Goal: Task Accomplishment & Management: Complete application form

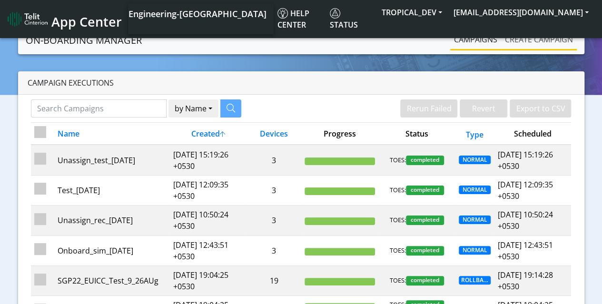
click at [539, 39] on link "Create campaign" at bounding box center [539, 39] width 76 height 19
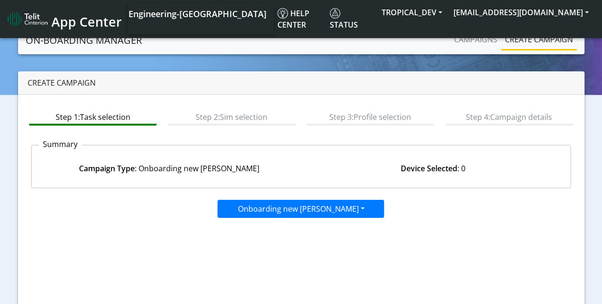
scroll to position [97, 0]
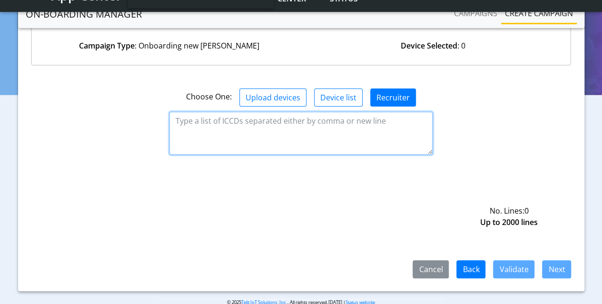
click at [301, 132] on textarea at bounding box center [300, 133] width 263 height 43
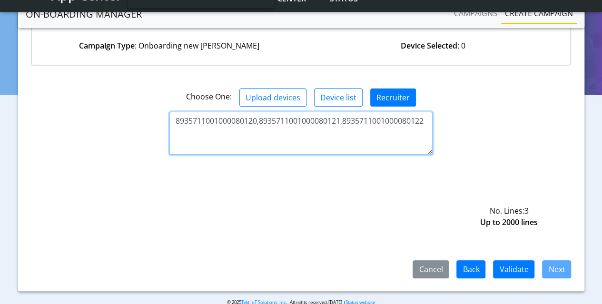
type textarea "8935711001000080120,8935711001000080121,8935711001000080122"
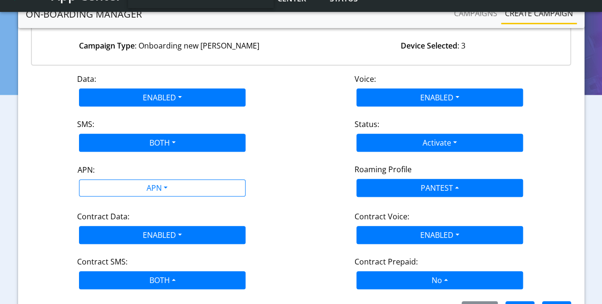
scroll to position [109, 0]
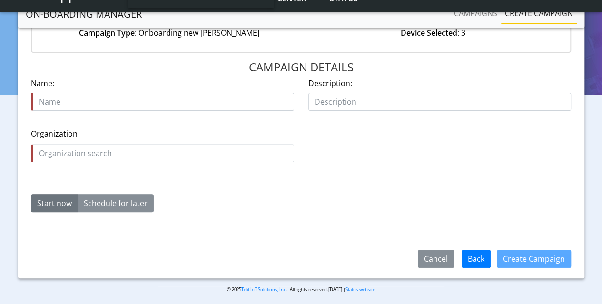
click at [163, 101] on input "text" at bounding box center [162, 102] width 263 height 18
type input "Test_[DATE]"
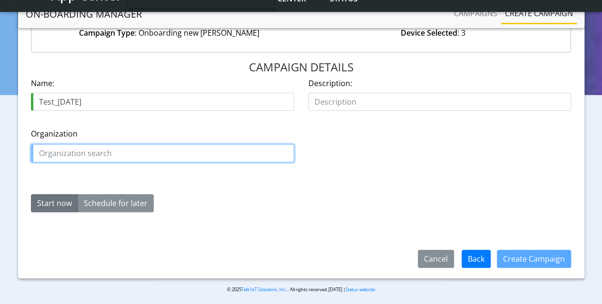
click at [163, 152] on input "text" at bounding box center [162, 153] width 263 height 18
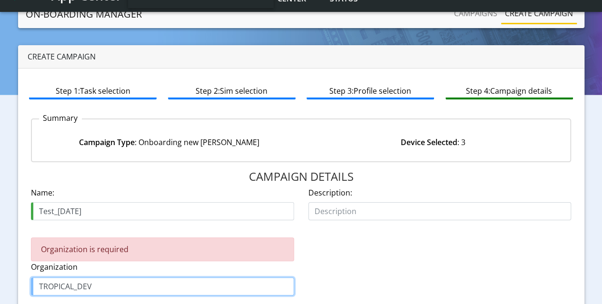
scroll to position [0, 0]
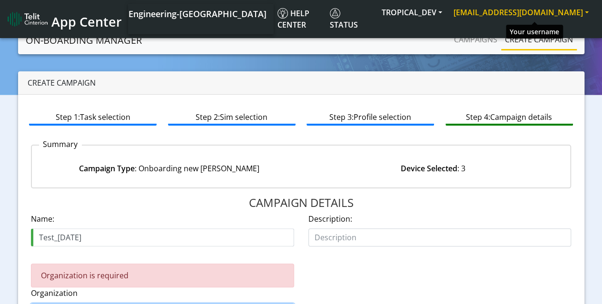
type input "TROPICAL_DEV"
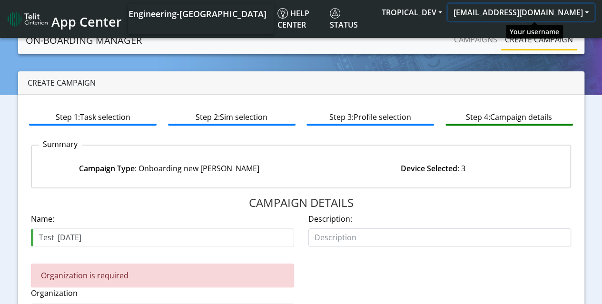
click at [544, 15] on button "[EMAIL_ADDRESS][DOMAIN_NAME]" at bounding box center [521, 12] width 147 height 17
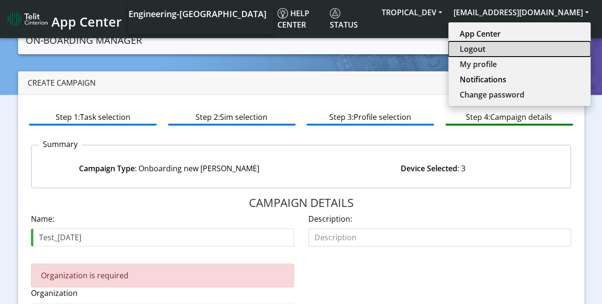
click at [506, 53] on button "Logout" at bounding box center [519, 48] width 142 height 15
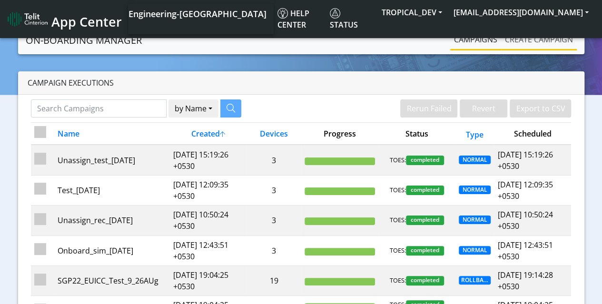
click at [539, 39] on link "Create campaign" at bounding box center [539, 39] width 76 height 19
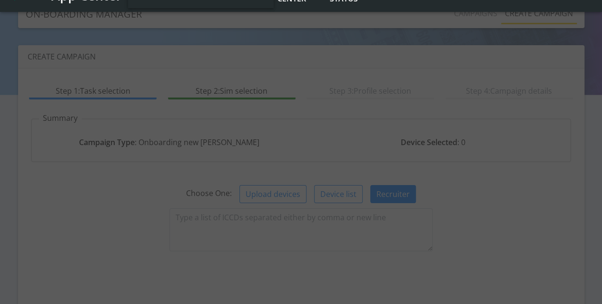
scroll to position [97, 0]
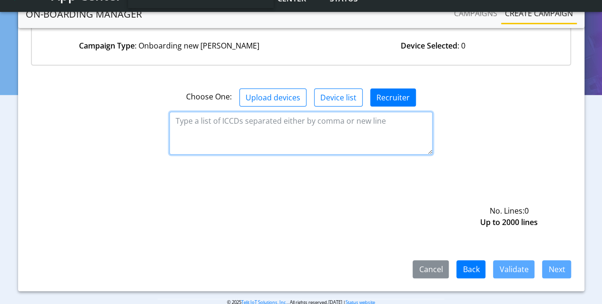
click at [301, 132] on textarea at bounding box center [300, 133] width 263 height 43
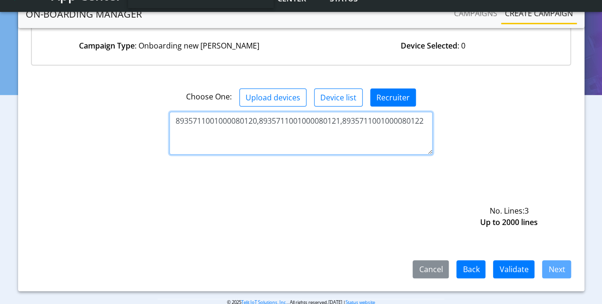
type textarea "8935711001000080120,8935711001000080121,8935711001000080122"
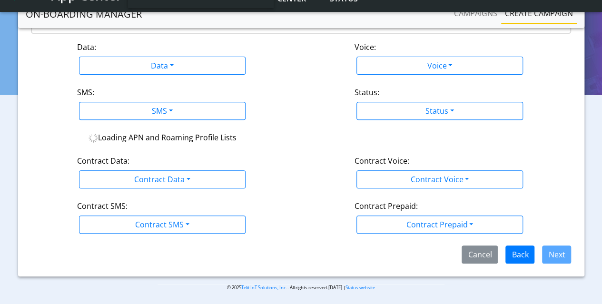
scroll to position [152, 0]
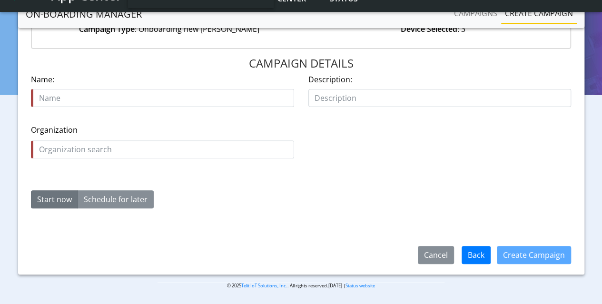
scroll to position [113, 0]
click at [163, 98] on input "text" at bounding box center [162, 98] width 263 height 18
type input "Test_[DATE]"
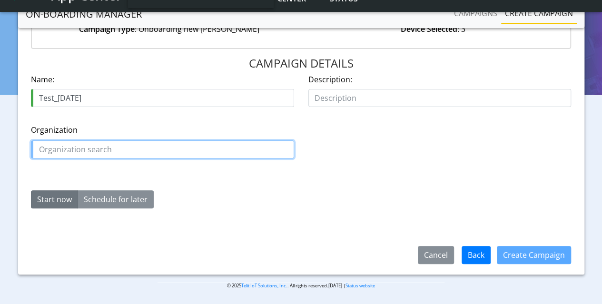
click at [163, 148] on input "text" at bounding box center [162, 149] width 263 height 18
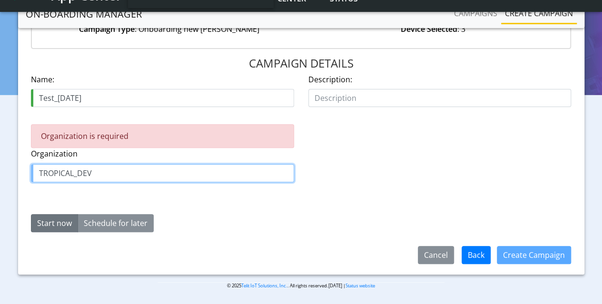
click at [127, 165] on input "TROPICAL_DEV" at bounding box center [162, 173] width 263 height 18
click at [31, 214] on button "Start now" at bounding box center [54, 223] width 47 height 18
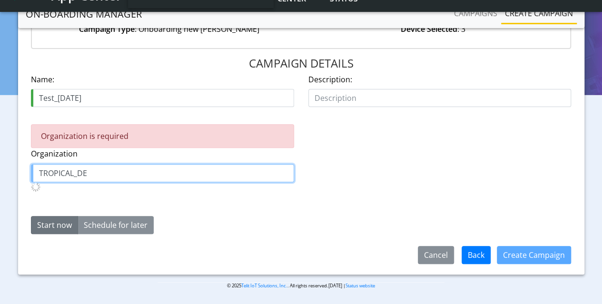
type input "TROPICAL_DEV"
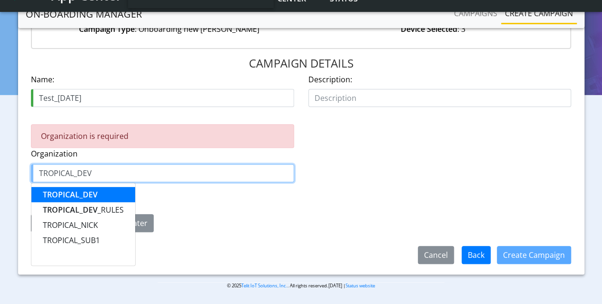
click at [70, 190] on span "TROPICAL_DEV" at bounding box center [70, 194] width 55 height 10
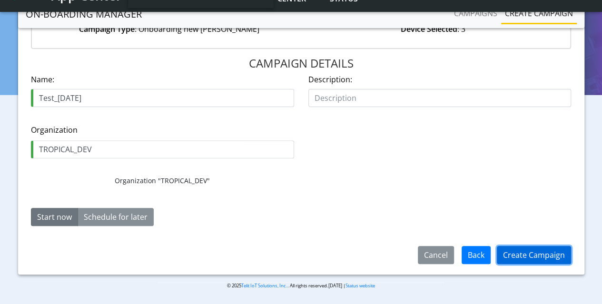
click at [539, 256] on button "Create Campaign" at bounding box center [534, 255] width 74 height 18
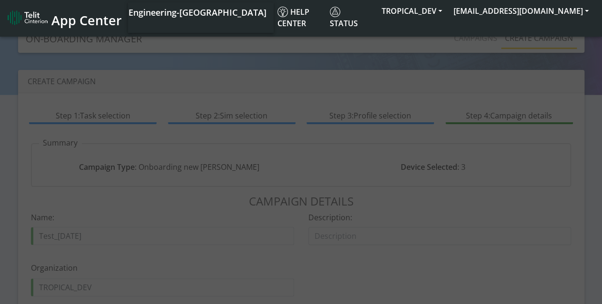
scroll to position [0, 0]
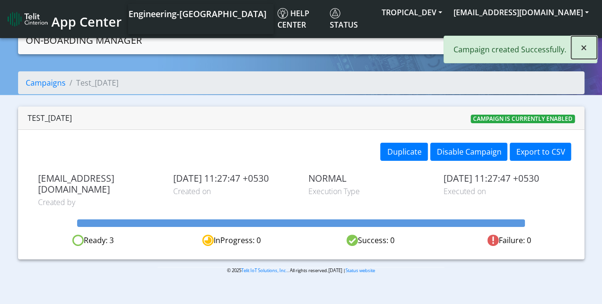
click at [583, 47] on span "×" at bounding box center [584, 47] width 7 height 16
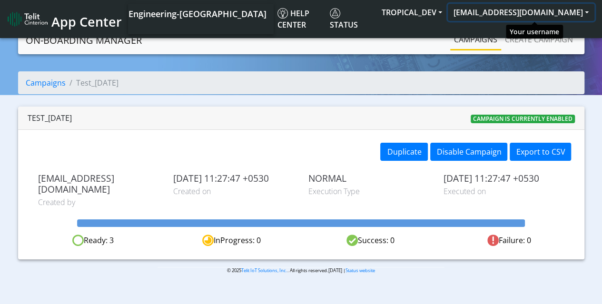
click at [493, 10] on button "[EMAIL_ADDRESS][DOMAIN_NAME]" at bounding box center [521, 12] width 147 height 17
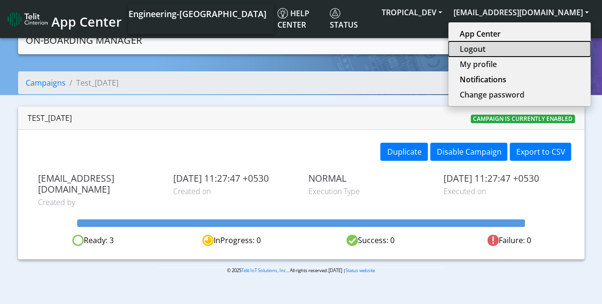
click at [485, 50] on button "Logout" at bounding box center [519, 48] width 142 height 15
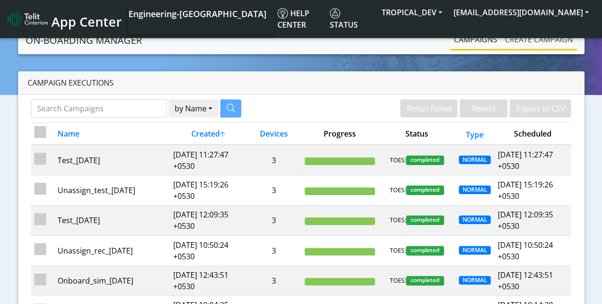
click at [539, 39] on link "Create campaign" at bounding box center [539, 39] width 76 height 19
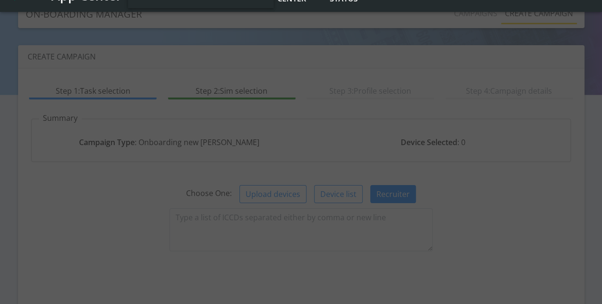
scroll to position [97, 0]
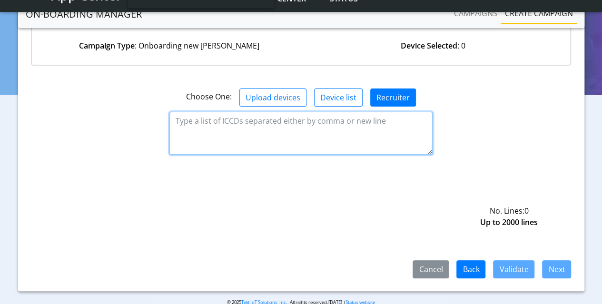
click at [301, 132] on textarea at bounding box center [300, 133] width 263 height 43
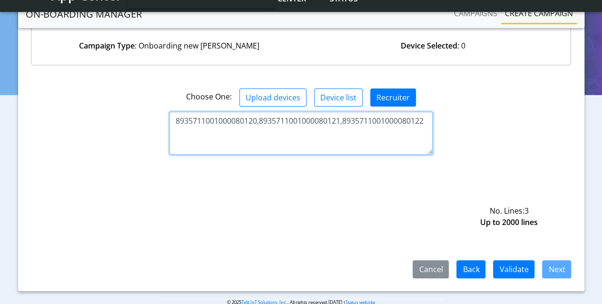
type textarea "8935711001000080120,8935711001000080121,8935711001000080122"
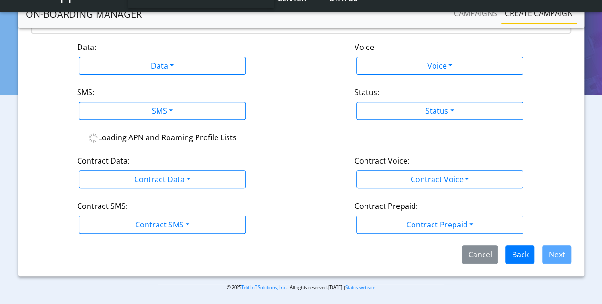
scroll to position [152, 0]
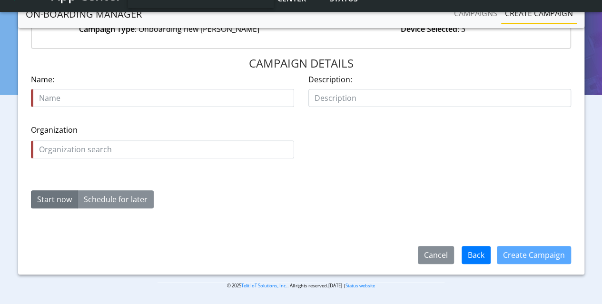
scroll to position [113, 0]
click at [163, 98] on input "text" at bounding box center [162, 98] width 263 height 18
type input "Test_[DATE]"
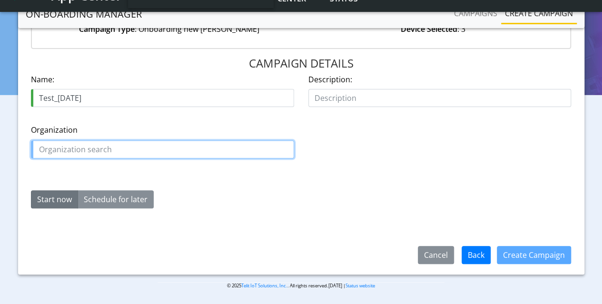
click at [163, 148] on input "text" at bounding box center [162, 149] width 263 height 18
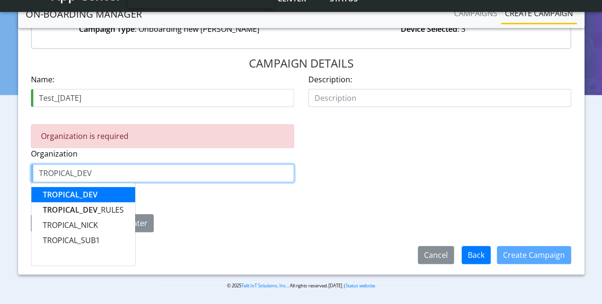
click at [70, 193] on span "TROPICAL_DEV" at bounding box center [70, 194] width 55 height 10
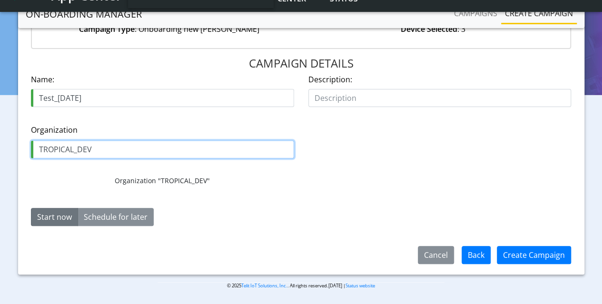
type input "TROPICAL_DEV"
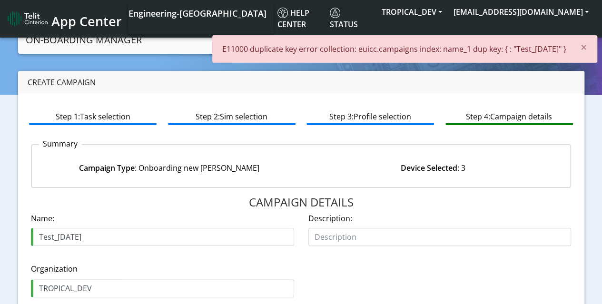
scroll to position [0, 0]
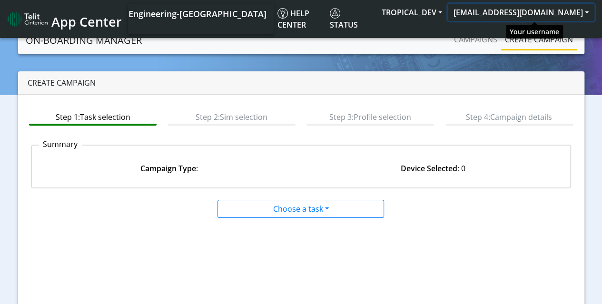
click at [520, 10] on button "[EMAIL_ADDRESS][DOMAIN_NAME]" at bounding box center [521, 12] width 147 height 17
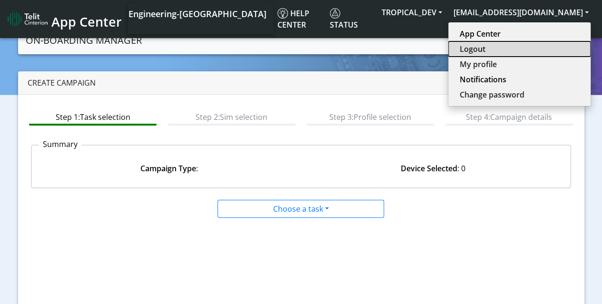
drag, startPoint x: 499, startPoint y: 51, endPoint x: 600, endPoint y: 59, distance: 102.2
click at [499, 51] on button "Logout" at bounding box center [519, 48] width 142 height 15
